Goal: Task Accomplishment & Management: Manage account settings

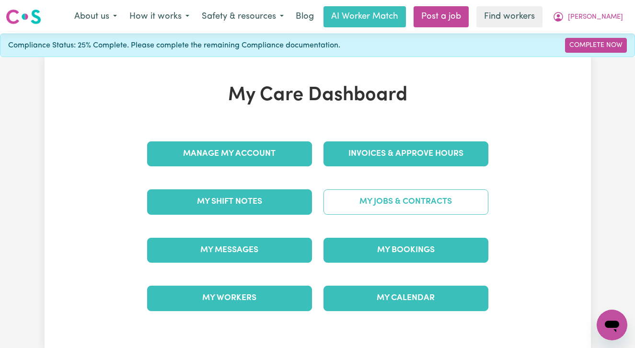
click at [394, 201] on link "My Jobs & Contracts" at bounding box center [405, 201] width 165 height 25
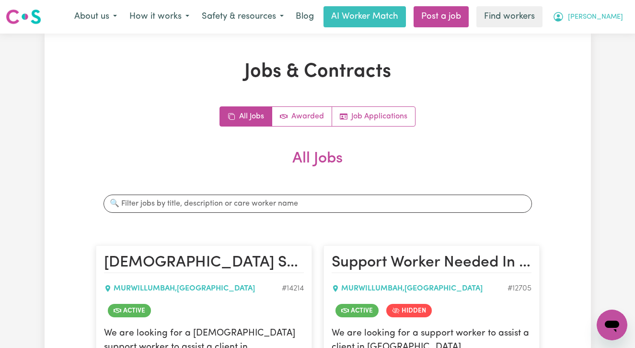
click at [602, 18] on span "[PERSON_NAME]" at bounding box center [595, 17] width 55 height 11
click at [599, 41] on link "My Dashboard" at bounding box center [591, 37] width 76 height 18
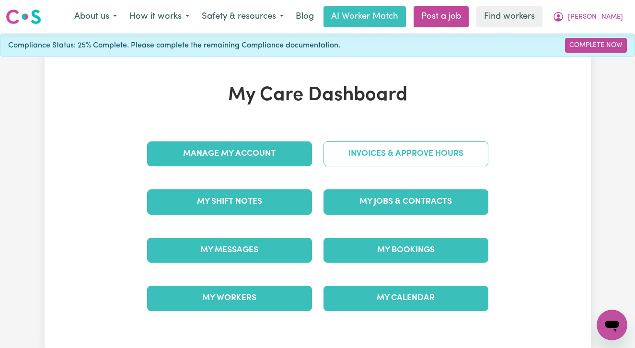
click at [408, 159] on link "Invoices & Approve Hours" at bounding box center [405, 153] width 165 height 25
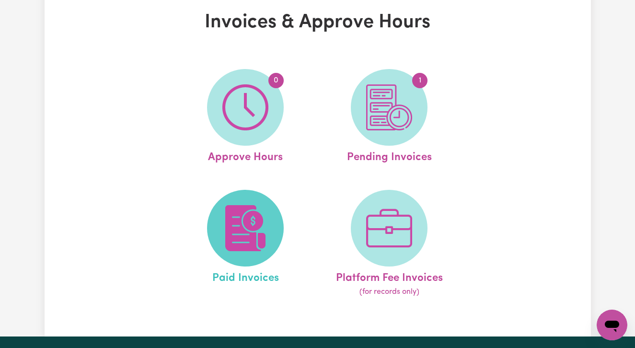
click at [235, 249] on img at bounding box center [245, 228] width 46 height 46
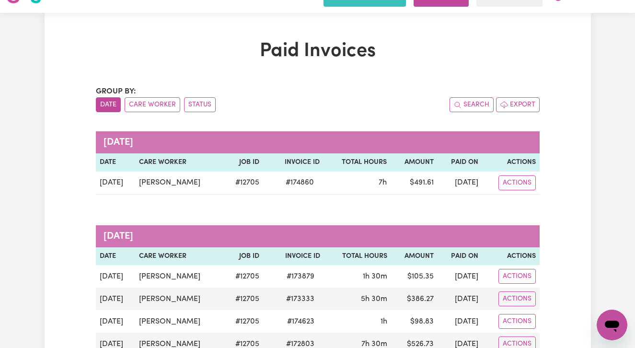
scroll to position [34, 0]
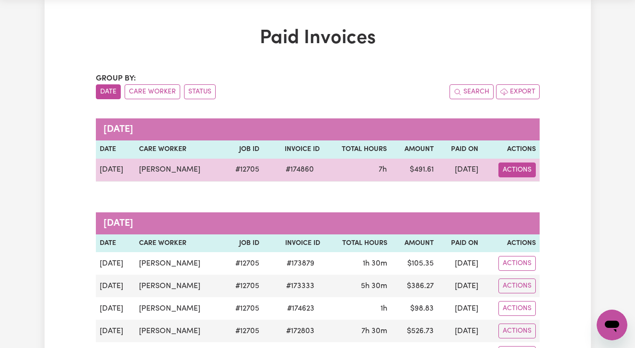
click at [523, 172] on button "Actions" at bounding box center [516, 169] width 37 height 15
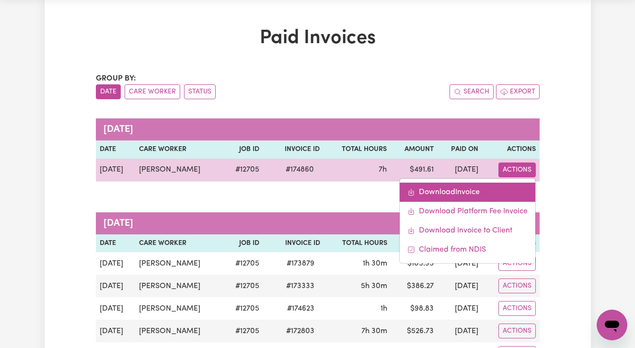
click at [514, 191] on link "Download Invoice" at bounding box center [468, 192] width 136 height 19
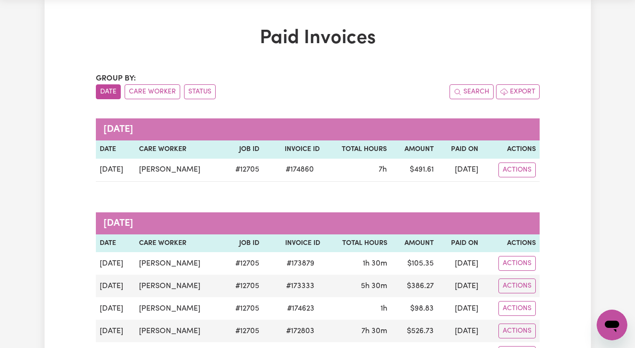
scroll to position [0, 0]
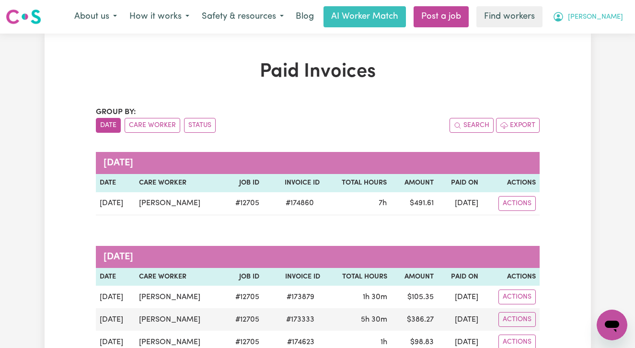
click at [605, 22] on span "[PERSON_NAME]" at bounding box center [595, 17] width 55 height 11
click at [605, 38] on link "My Dashboard" at bounding box center [591, 37] width 76 height 18
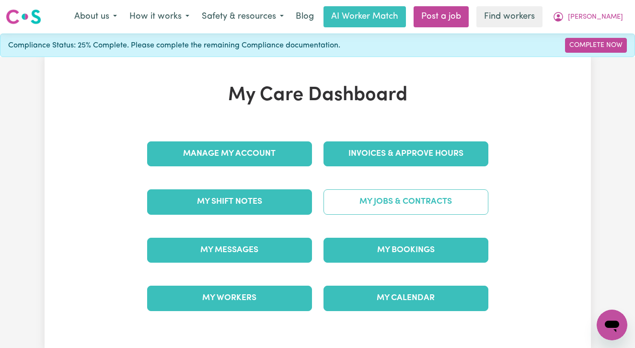
click at [392, 206] on link "My Jobs & Contracts" at bounding box center [405, 201] width 165 height 25
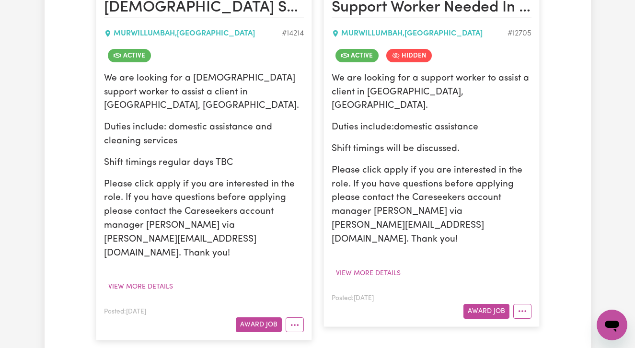
scroll to position [270, 0]
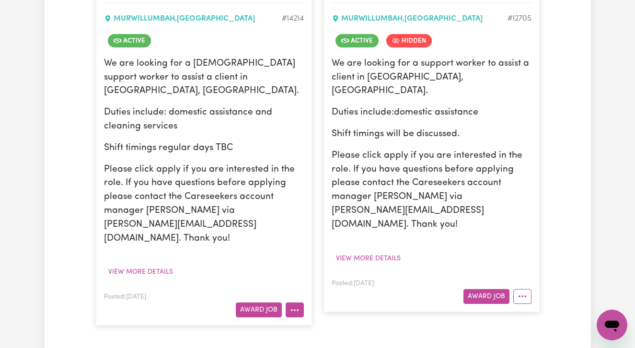
click at [296, 305] on icon "More options" at bounding box center [295, 310] width 10 height 10
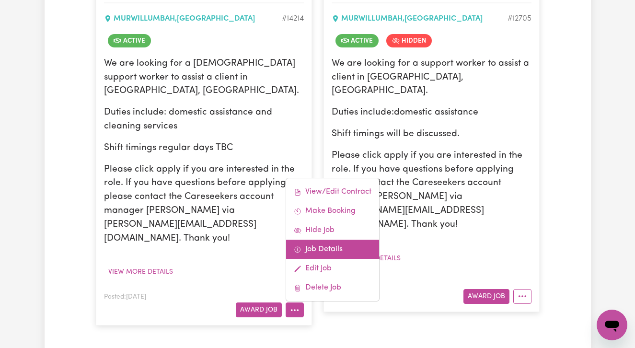
click at [316, 240] on link "Job Details" at bounding box center [332, 249] width 93 height 19
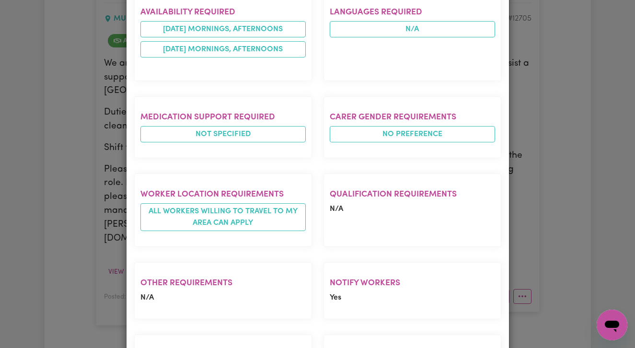
scroll to position [589, 0]
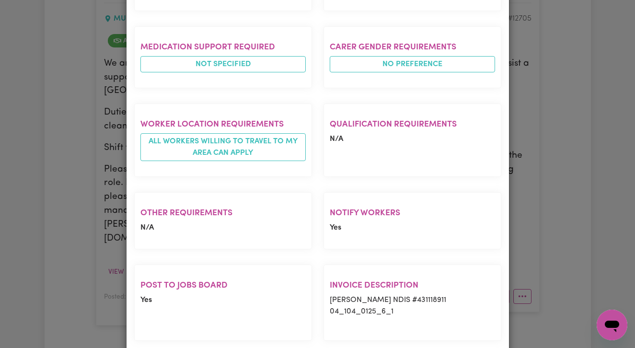
drag, startPoint x: 399, startPoint y: 273, endPoint x: 329, endPoint y: 264, distance: 70.5
click at [330, 294] on p "[PERSON_NAME] NDIS #431118911 04_104_0125_6_1" at bounding box center [412, 305] width 165 height 23
click at [587, 238] on div "Job Details [DEMOGRAPHIC_DATA] Support Worker Needed Every [DATE] And [DATE] In…" at bounding box center [317, 174] width 635 height 348
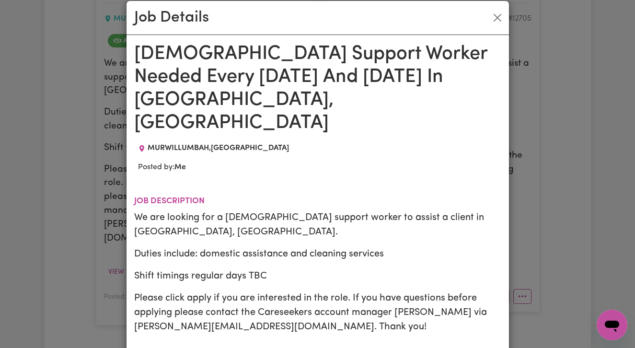
scroll to position [0, 0]
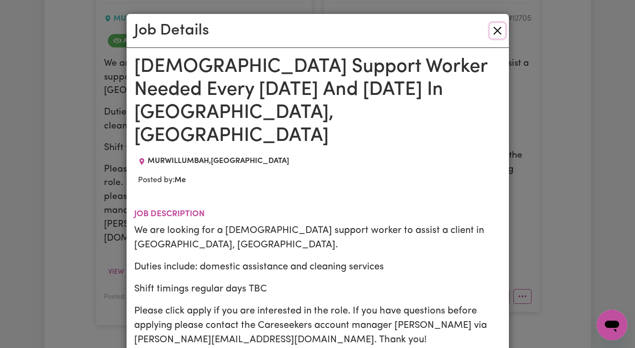
click at [499, 34] on button "Close" at bounding box center [497, 30] width 15 height 15
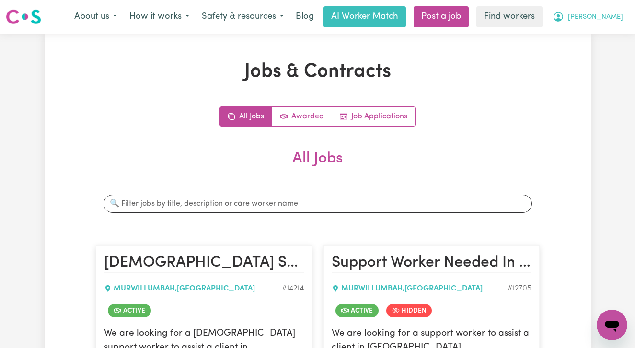
click at [589, 15] on button "[PERSON_NAME]" at bounding box center [587, 17] width 83 height 20
click at [578, 62] on link "Logout" at bounding box center [591, 55] width 76 height 18
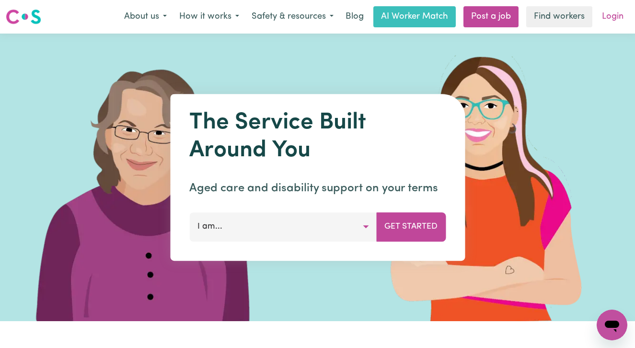
click at [609, 12] on link "Login" at bounding box center [612, 16] width 33 height 21
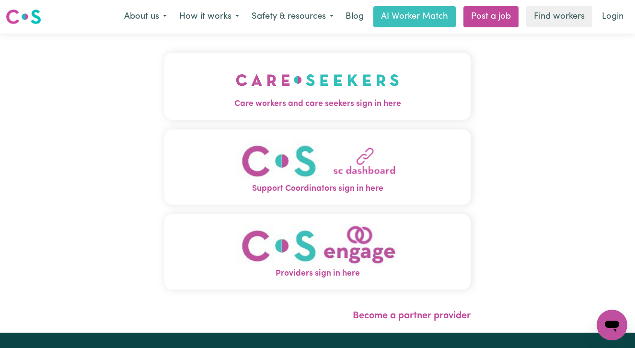
click at [261, 83] on img "Care workers and care seekers sign in here" at bounding box center [317, 79] width 163 height 35
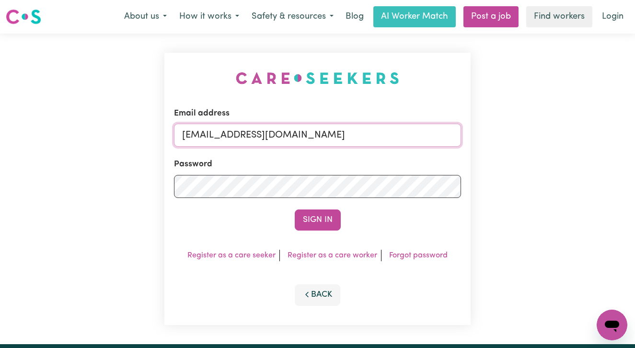
drag, startPoint x: 341, startPoint y: 141, endPoint x: 100, endPoint y: 119, distance: 242.0
click at [101, 121] on div "Email address [EMAIL_ADDRESS][DOMAIN_NAME] Password Sign In Register as a care …" at bounding box center [317, 189] width 635 height 310
paste input "[EMAIL_ADDRESS][DOMAIN_NAME]"
type input "[EMAIL_ADDRESS][DOMAIN_NAME]"
click at [295, 209] on button "Sign In" at bounding box center [318, 219] width 46 height 21
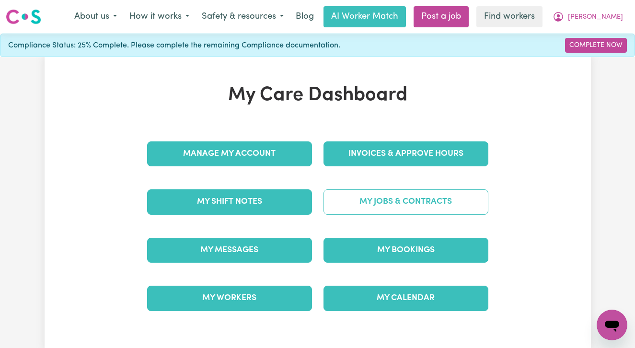
click at [426, 200] on link "My Jobs & Contracts" at bounding box center [405, 201] width 165 height 25
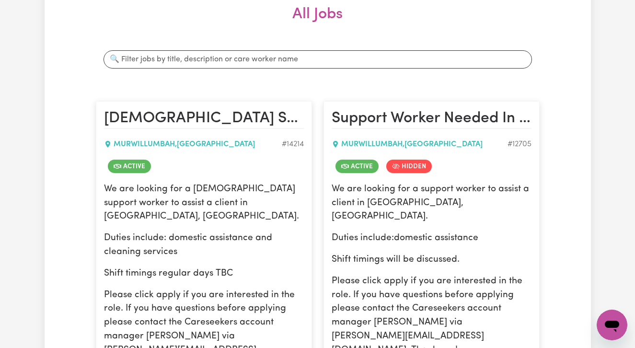
scroll to position [79, 0]
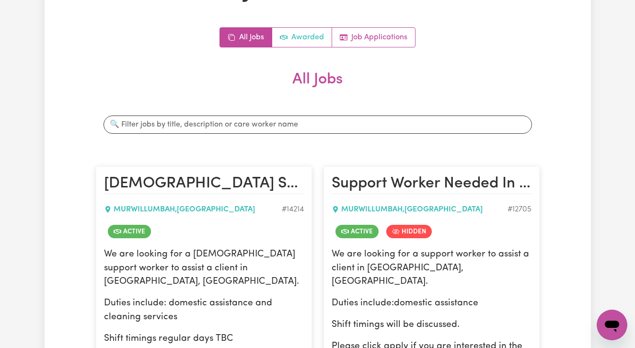
click at [303, 42] on link "Awarded" at bounding box center [302, 37] width 60 height 19
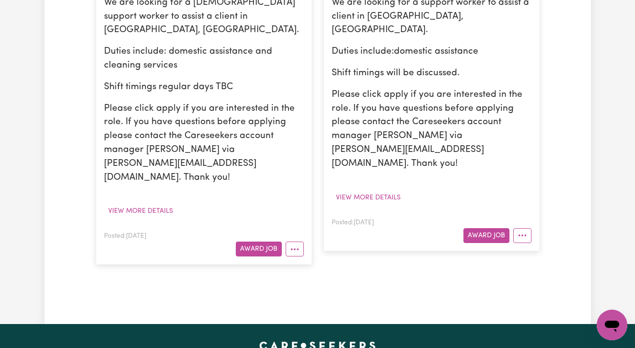
scroll to position [406, 0]
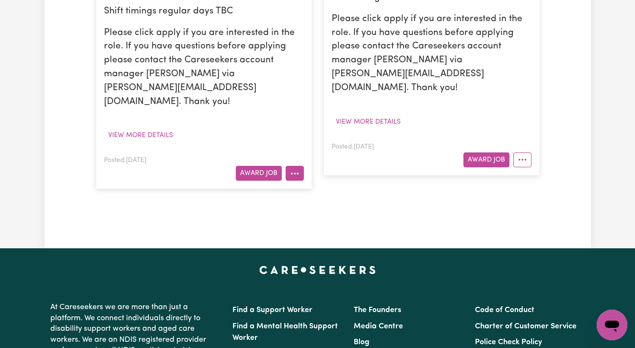
click at [291, 169] on icon "More options" at bounding box center [295, 174] width 10 height 10
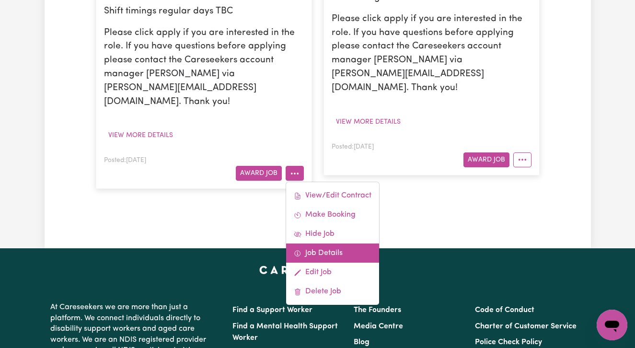
click at [318, 243] on link "Job Details" at bounding box center [332, 252] width 93 height 19
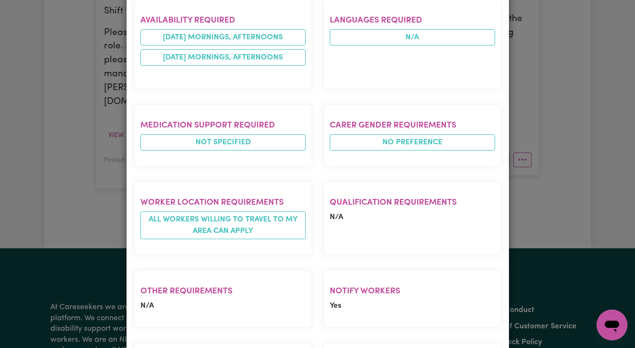
scroll to position [589, 0]
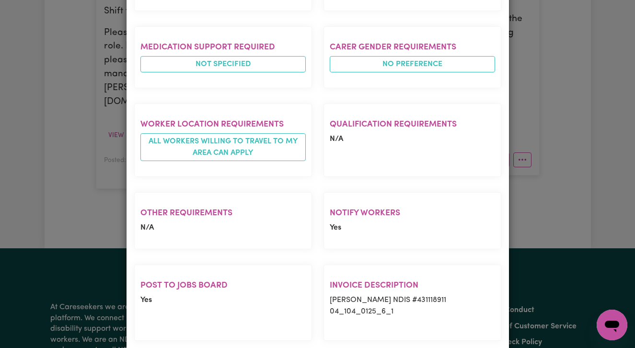
drag, startPoint x: 400, startPoint y: 273, endPoint x: 327, endPoint y: 274, distance: 72.8
click at [327, 274] on section "Invoice description [PERSON_NAME] NDIS #431118911 04_104_0125_6_1" at bounding box center [412, 302] width 178 height 76
click at [402, 281] on section "Invoice description [PERSON_NAME] NDIS #431118911 04_104_0125_6_1" at bounding box center [412, 302] width 178 height 76
drag, startPoint x: 401, startPoint y: 272, endPoint x: 318, endPoint y: 274, distance: 83.4
click at [318, 274] on div "Invoice description [PERSON_NAME] NDIS #431118911 04_104_0125_6_1" at bounding box center [412, 303] width 189 height 92
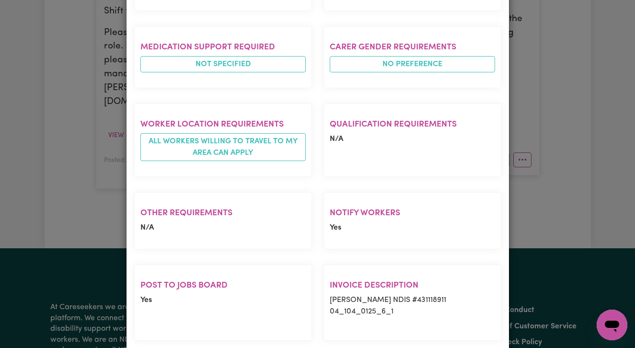
copy p "04_104_0125_6_1"
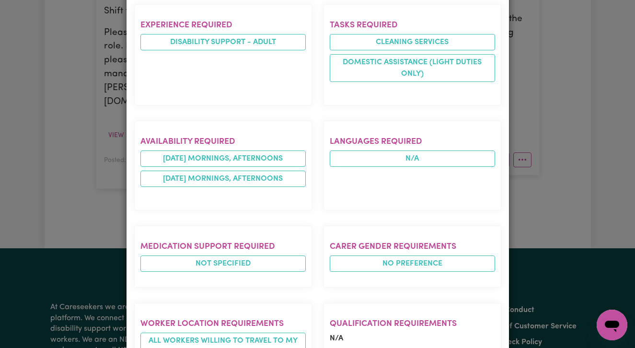
scroll to position [0, 0]
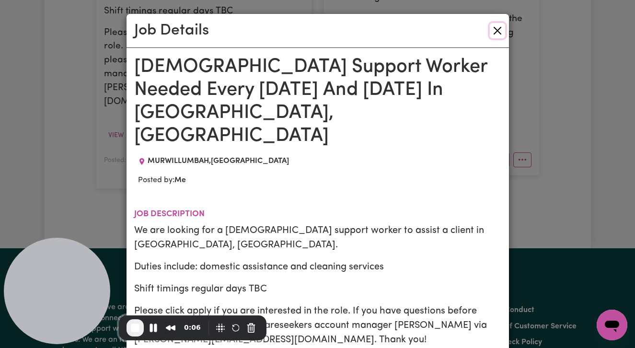
click at [501, 28] on button "Close" at bounding box center [497, 30] width 15 height 15
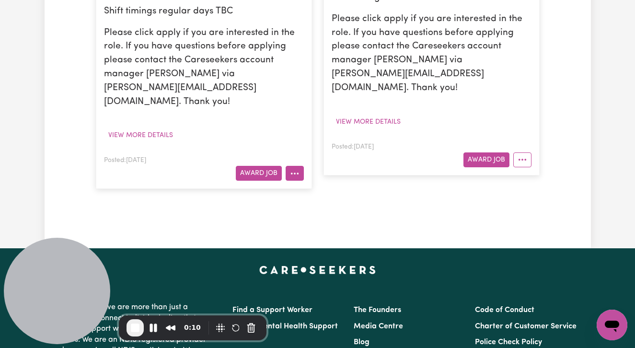
click at [294, 169] on icon "More options" at bounding box center [295, 174] width 10 height 10
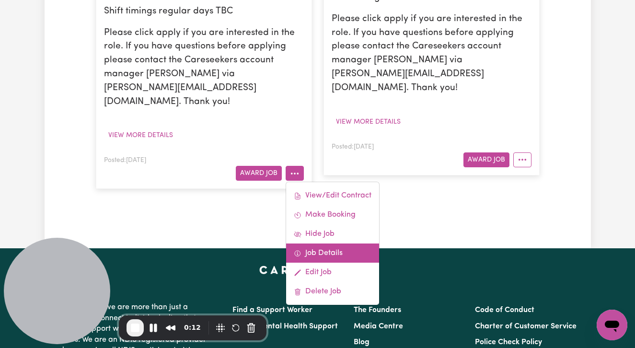
click at [314, 243] on link "Job Details" at bounding box center [332, 252] width 93 height 19
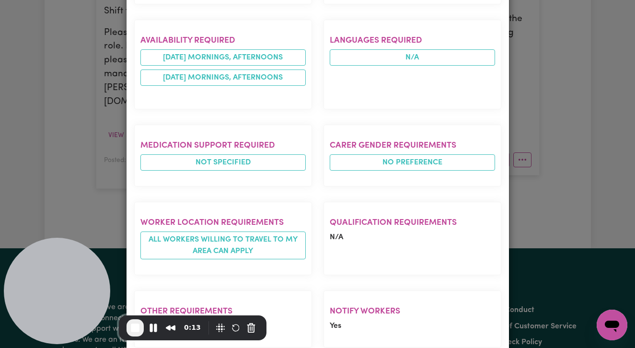
scroll to position [589, 0]
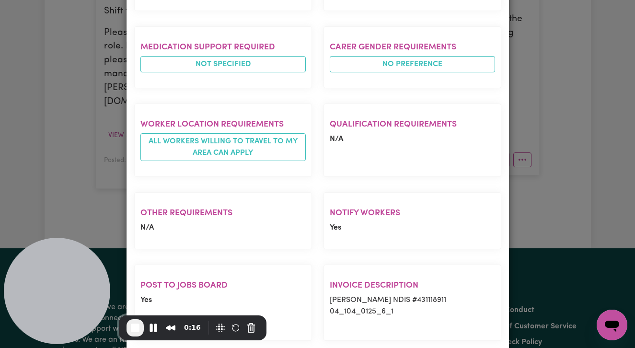
drag, startPoint x: 402, startPoint y: 275, endPoint x: 328, endPoint y: 278, distance: 74.8
click at [328, 278] on section "Invoice description [PERSON_NAME] NDIS #431118911 04_104_0125_6_1" at bounding box center [412, 302] width 178 height 76
copy p "04_104_0125_6_1"
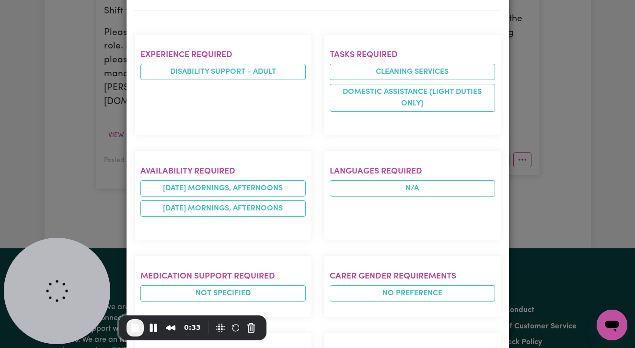
scroll to position [0, 0]
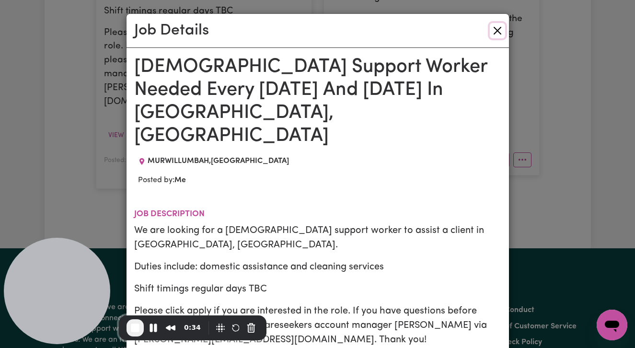
click at [500, 30] on button "Close" at bounding box center [497, 30] width 15 height 15
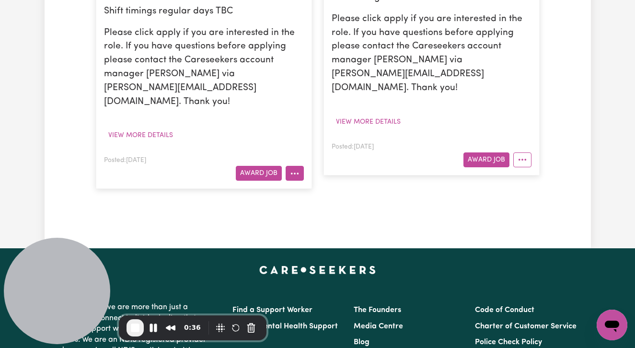
click at [290, 169] on icon "More options" at bounding box center [295, 174] width 10 height 10
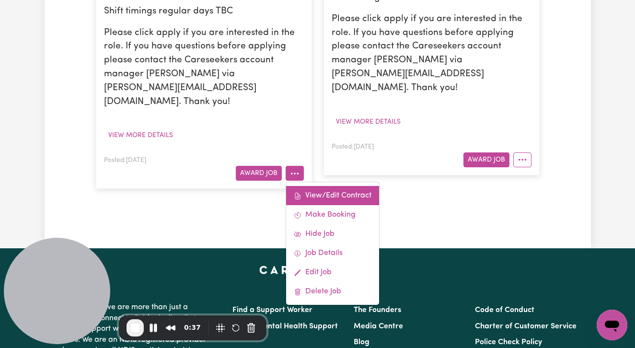
click at [306, 186] on link "View/Edit Contract" at bounding box center [332, 195] width 93 height 19
select select "WEEKDAY_DAYTIME"
select select "ASSISTANCE_SELF_CARE"
select select "ONE"
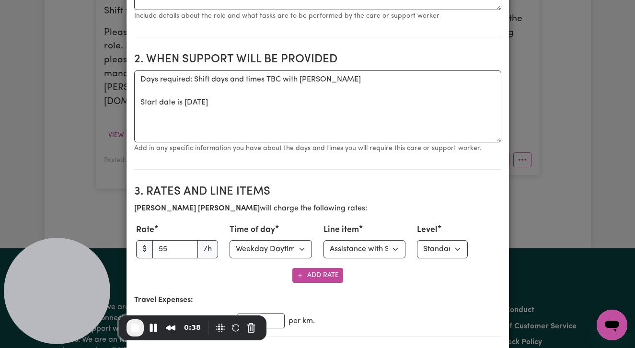
scroll to position [315, 0]
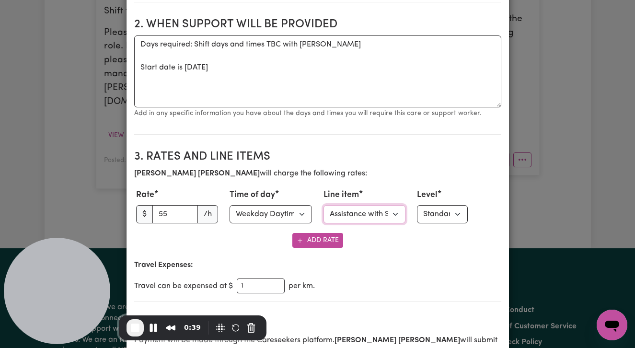
click at [394, 218] on select "Select line item Assistance with Self Care Activities Assistance with personal …" at bounding box center [364, 214] width 82 height 18
select select "COMMUNITY_ACCESS"
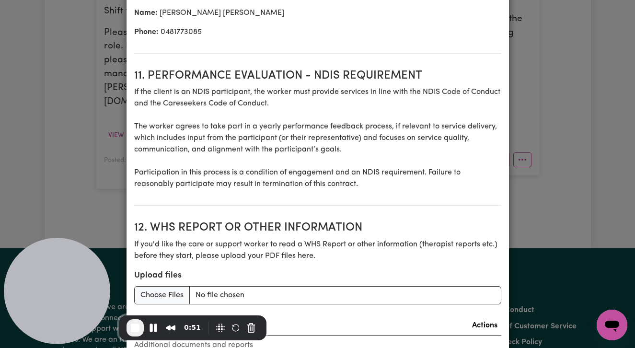
scroll to position [1349, 0]
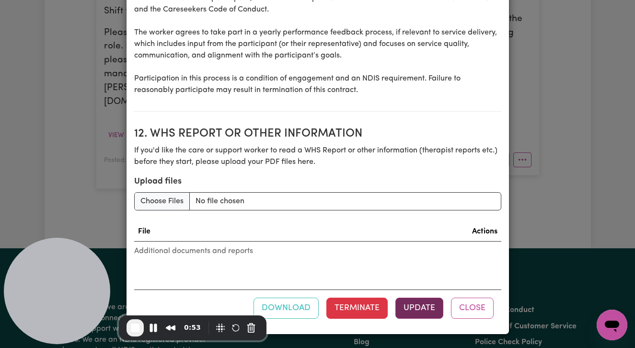
click at [423, 308] on button "Update" at bounding box center [419, 308] width 48 height 21
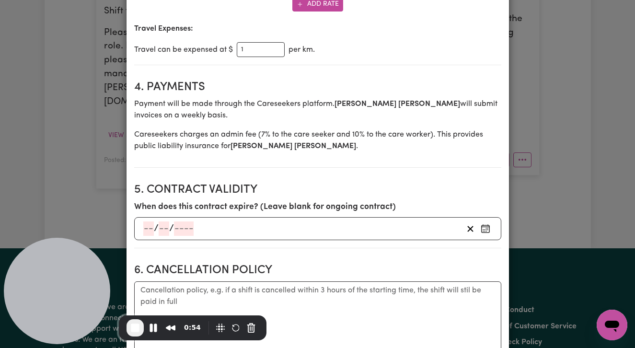
scroll to position [0, 0]
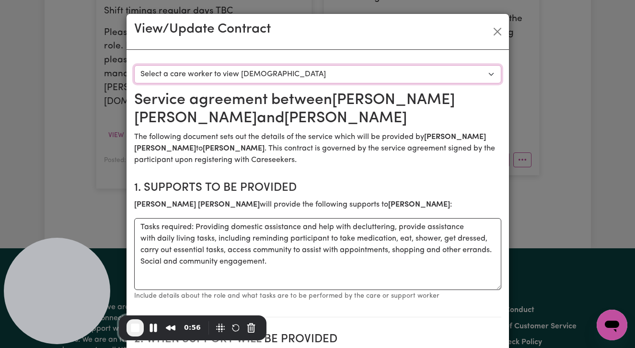
click at [477, 75] on select "Select a care worker to view [DEMOGRAPHIC_DATA] #10338 - [PERSON_NAME] (contrac…" at bounding box center [317, 74] width 367 height 18
select select "9950"
select select "ASSISTANCE_SELF_CARE"
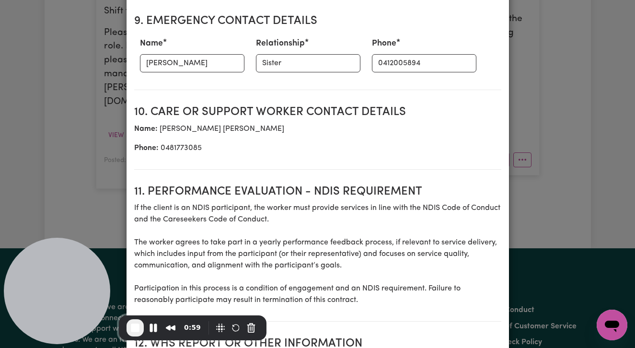
scroll to position [1349, 0]
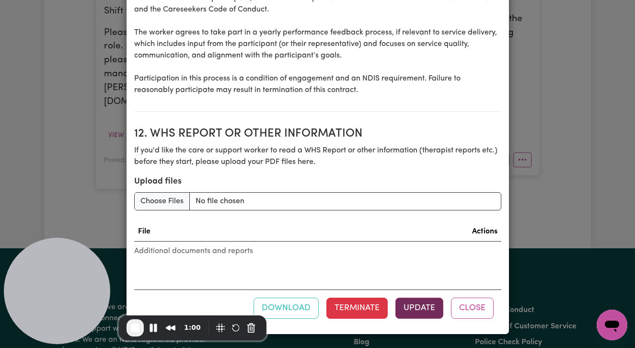
click at [415, 302] on button "Update" at bounding box center [419, 308] width 48 height 21
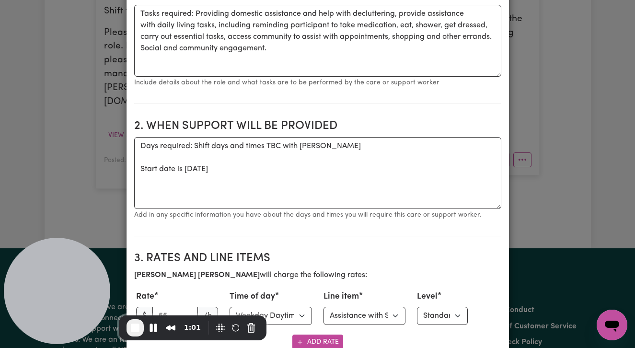
scroll to position [0, 0]
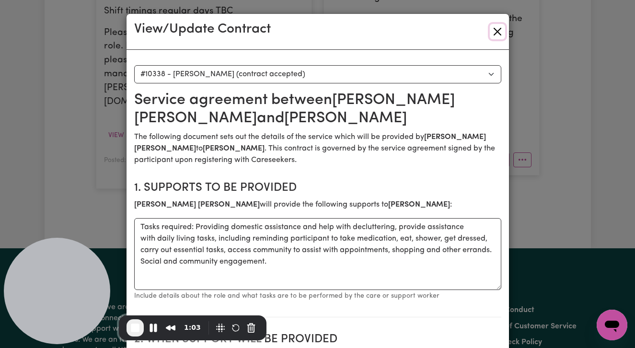
click at [497, 32] on button "Close" at bounding box center [497, 31] width 15 height 15
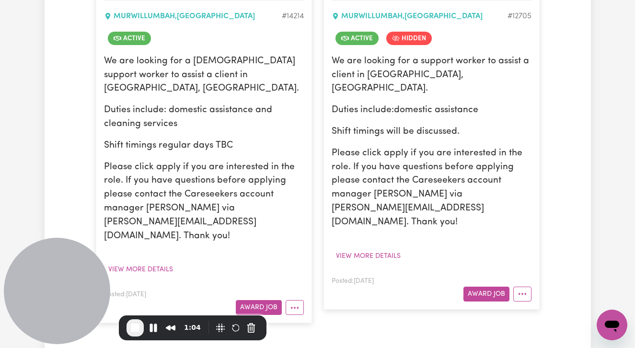
scroll to position [423, 0]
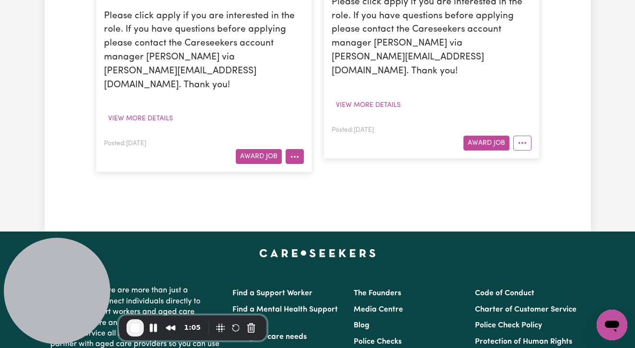
click at [294, 149] on button "More options" at bounding box center [295, 156] width 18 height 15
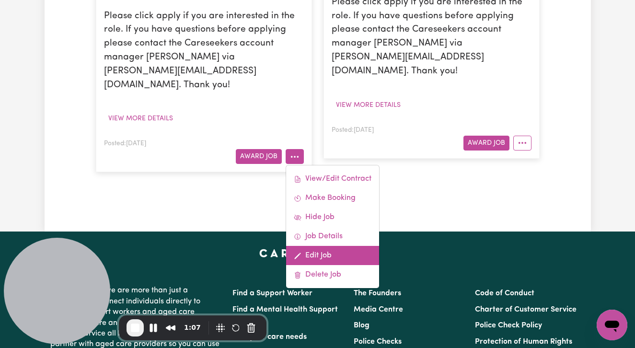
click at [320, 246] on link "Edit Job" at bounding box center [332, 255] width 93 height 19
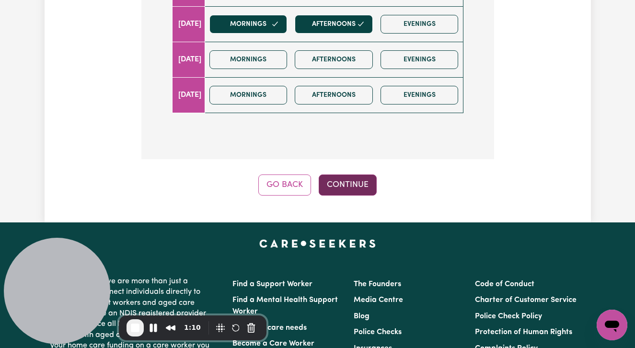
click at [353, 174] on button "Continue" at bounding box center [348, 184] width 58 height 21
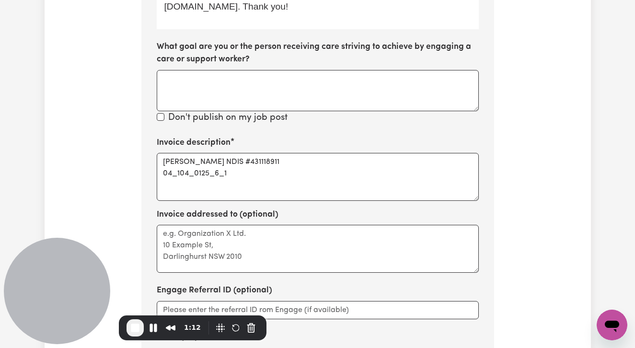
scroll to position [514, 0]
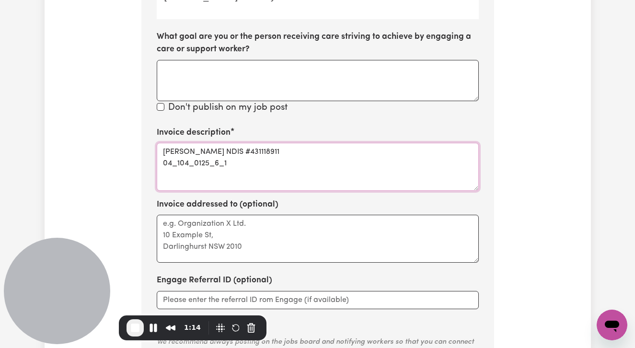
drag, startPoint x: 233, startPoint y: 128, endPoint x: 152, endPoint y: 128, distance: 80.5
click at [152, 128] on section "Step 10 of 11 Please personalise your care and support request with a title and…" at bounding box center [317, 41] width 353 height 747
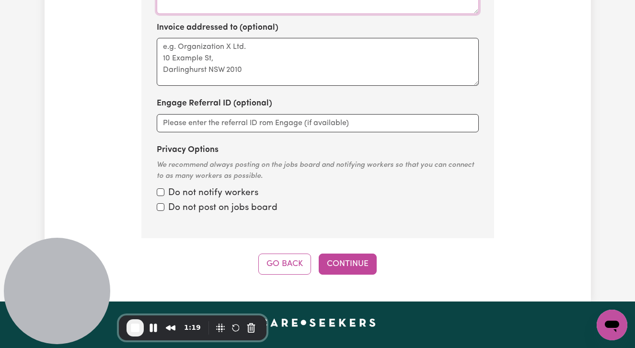
scroll to position [824, 0]
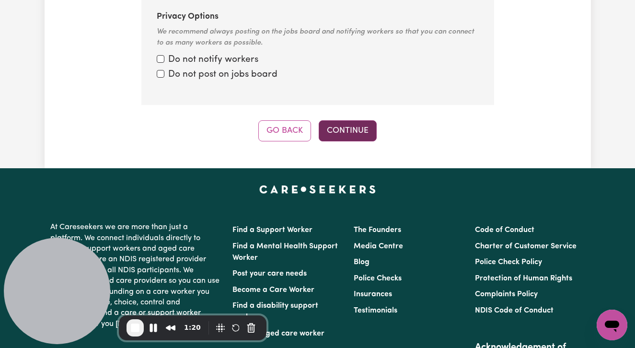
type textarea "[PERSON_NAME] NDIS #431118911"
click at [340, 120] on button "Continue" at bounding box center [348, 130] width 58 height 21
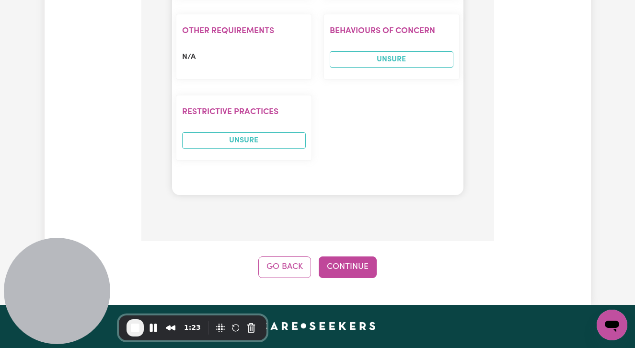
scroll to position [1196, 0]
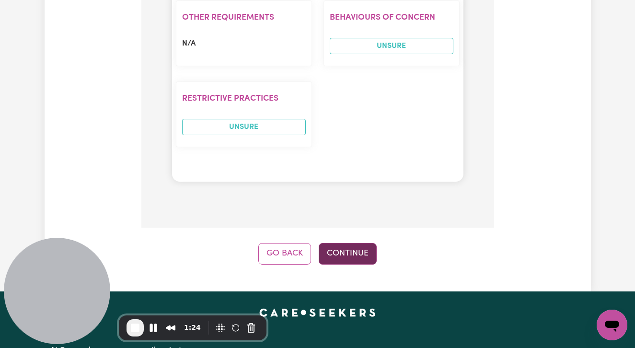
click at [344, 243] on button "Continue" at bounding box center [348, 253] width 58 height 21
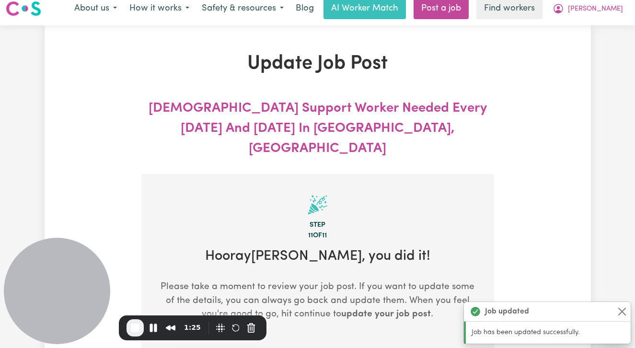
scroll to position [0, 0]
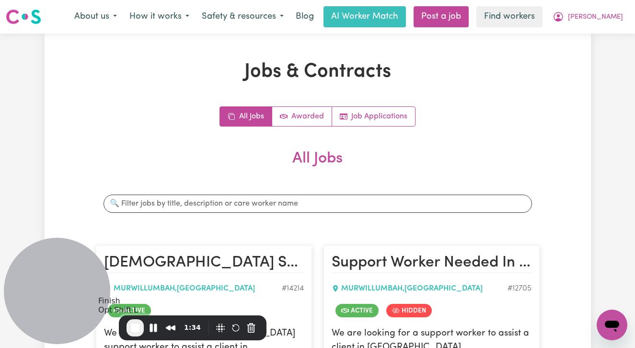
click at [137, 325] on span "End Recording" at bounding box center [134, 327] width 11 height 11
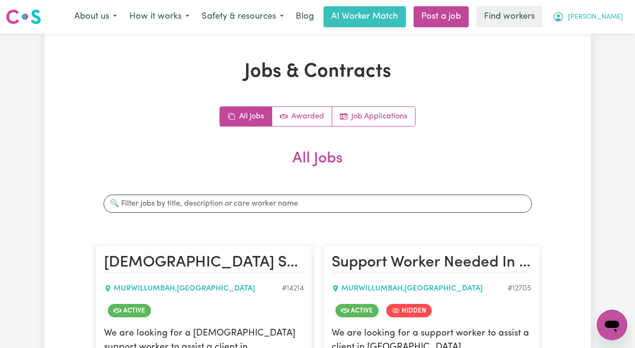
click at [596, 13] on span "[PERSON_NAME]" at bounding box center [595, 17] width 55 height 11
click at [591, 47] on link "Logout" at bounding box center [591, 55] width 76 height 18
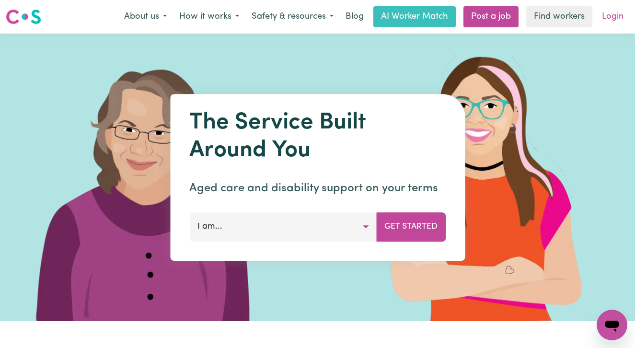
click at [612, 6] on link "Login" at bounding box center [612, 16] width 33 height 21
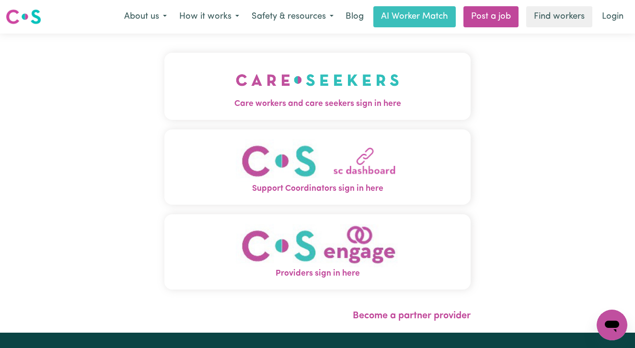
click at [260, 84] on img "Care workers and care seekers sign in here" at bounding box center [317, 79] width 163 height 35
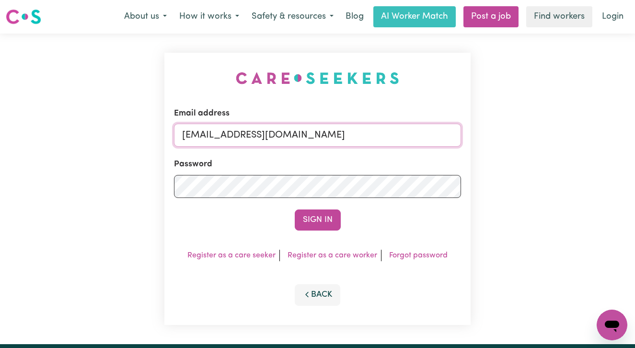
drag, startPoint x: 332, startPoint y: 138, endPoint x: 15, endPoint y: 135, distance: 317.2
click at [15, 135] on div "Email address [EMAIL_ADDRESS][DOMAIN_NAME] Password Sign In Register as a care …" at bounding box center [317, 189] width 635 height 310
paste input "[PERSON_NAME][EMAIL_ADDRESS][DOMAIN_NAME]"
type input "[EMAIL_ADDRESS][PERSON_NAME][DOMAIN_NAME]"
click at [70, 188] on div "Email address [EMAIL_ADDRESS][PERSON_NAME][DOMAIN_NAME] Password Sign In Regist…" at bounding box center [317, 189] width 635 height 310
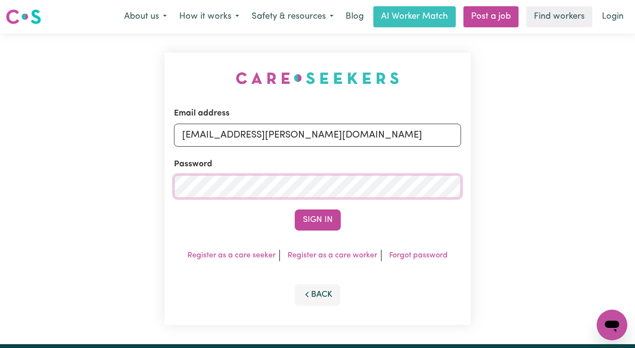
click at [295, 209] on button "Sign In" at bounding box center [318, 219] width 46 height 21
